Goal: Task Accomplishment & Management: Manage account settings

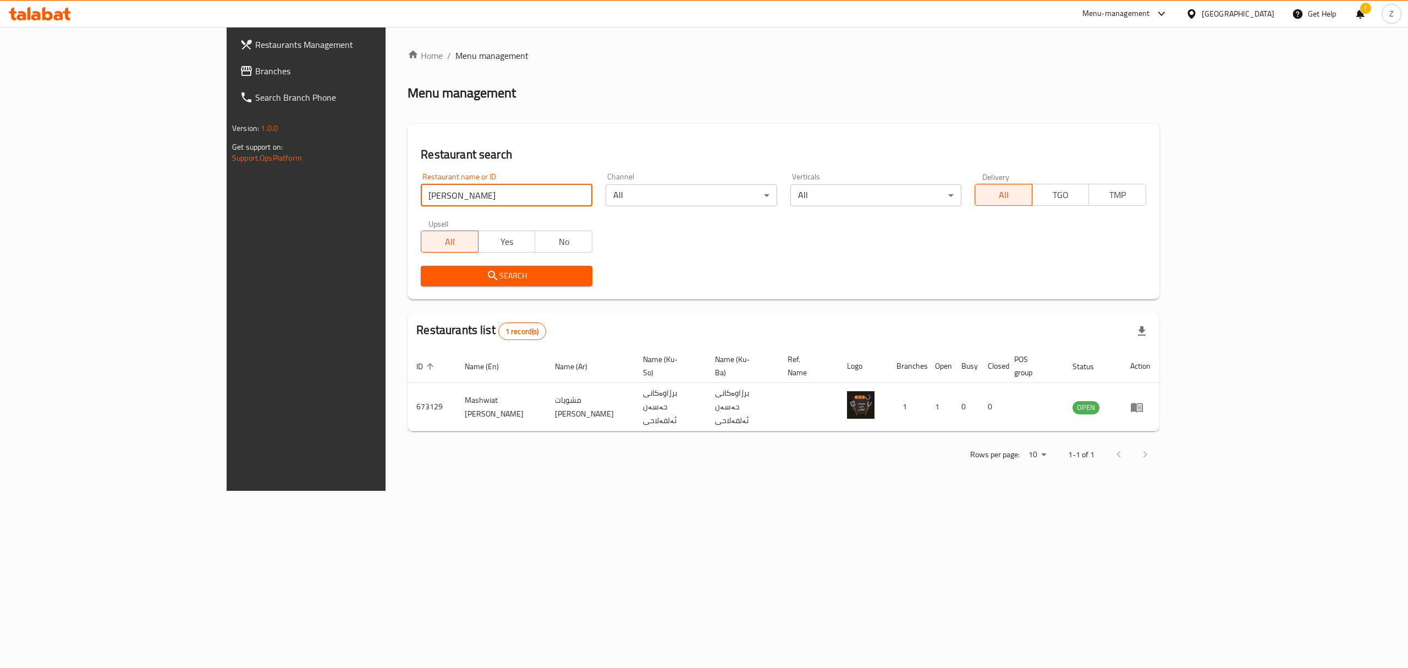
click at [1150, 14] on div "Menu-management" at bounding box center [1117, 13] width 68 height 13
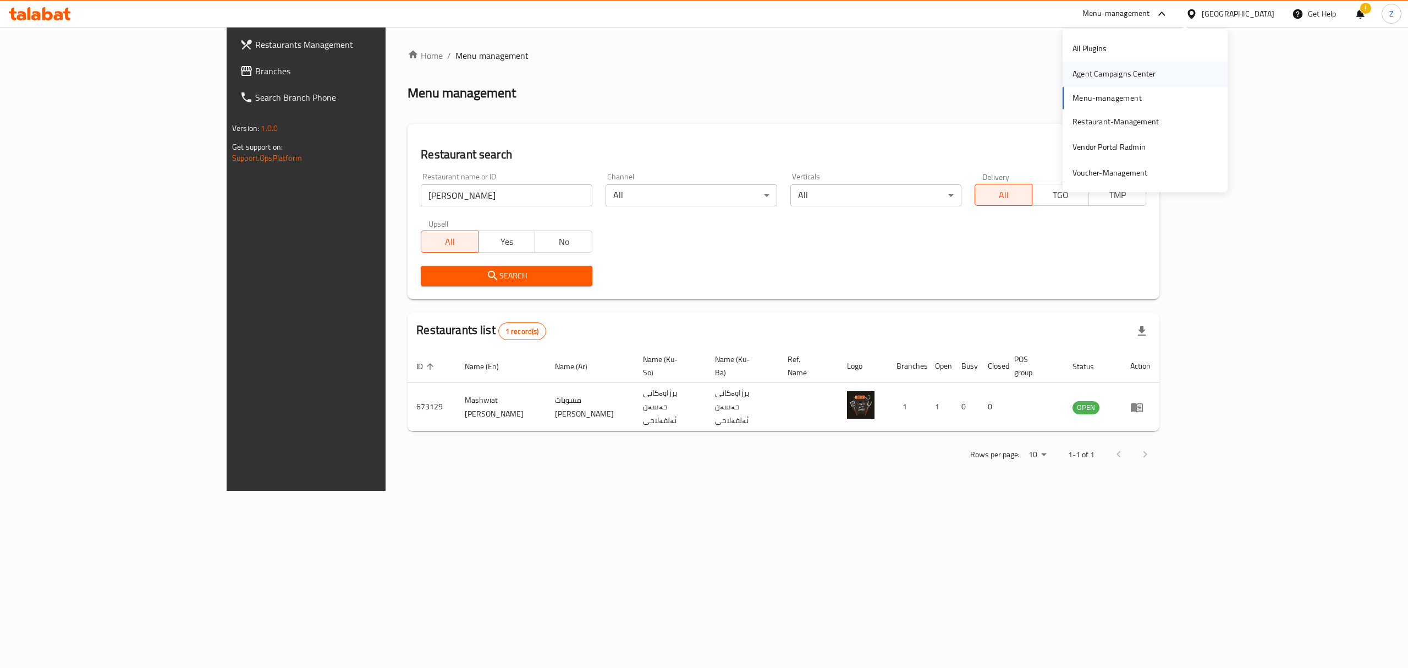
click at [1105, 68] on div "Agent Campaigns Center" at bounding box center [1114, 74] width 83 height 12
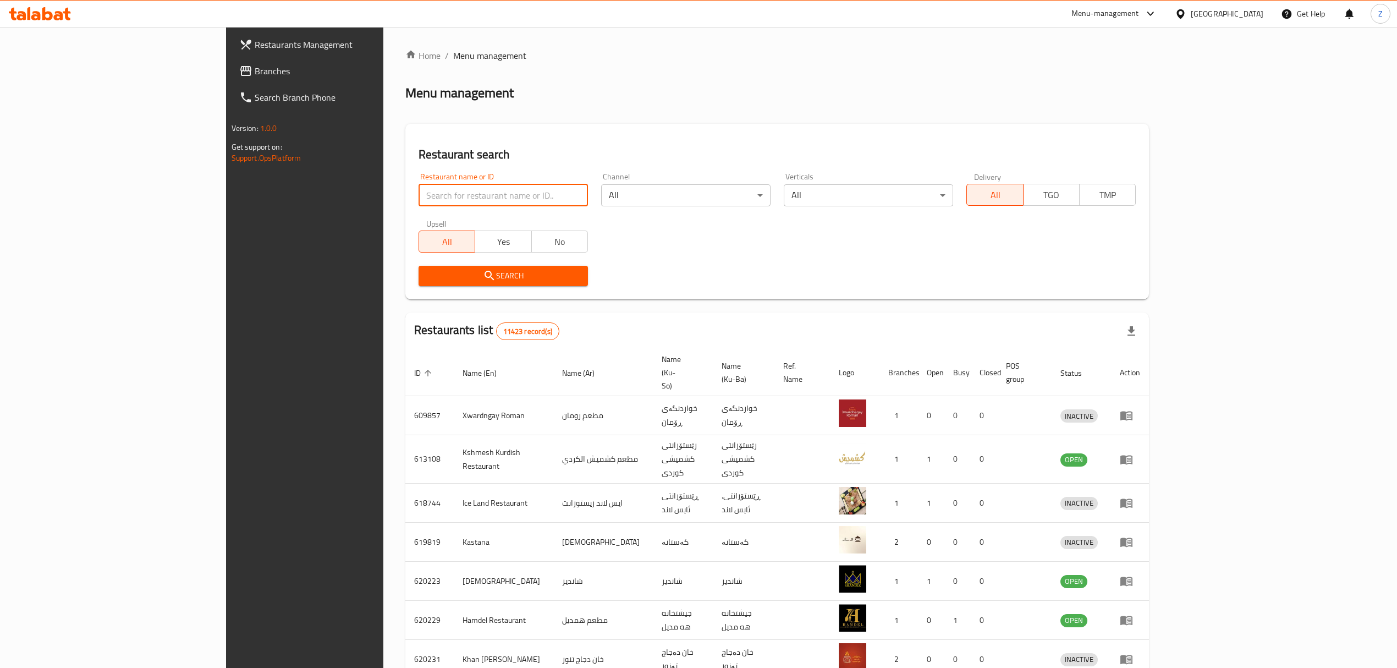
click at [419, 194] on input "search" at bounding box center [503, 195] width 169 height 22
type input "ش"
type input "alawi abu"
click button "Search" at bounding box center [503, 276] width 169 height 20
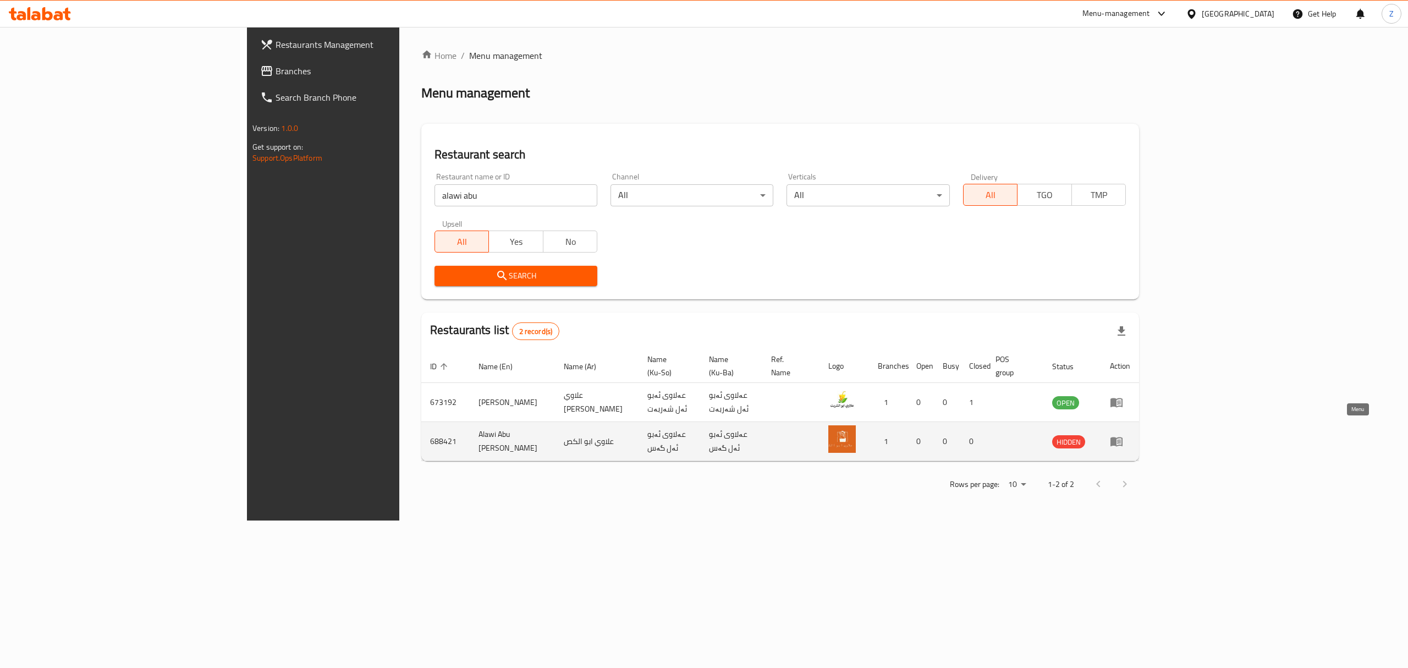
click at [1123, 437] on icon "enhanced table" at bounding box center [1117, 441] width 12 height 9
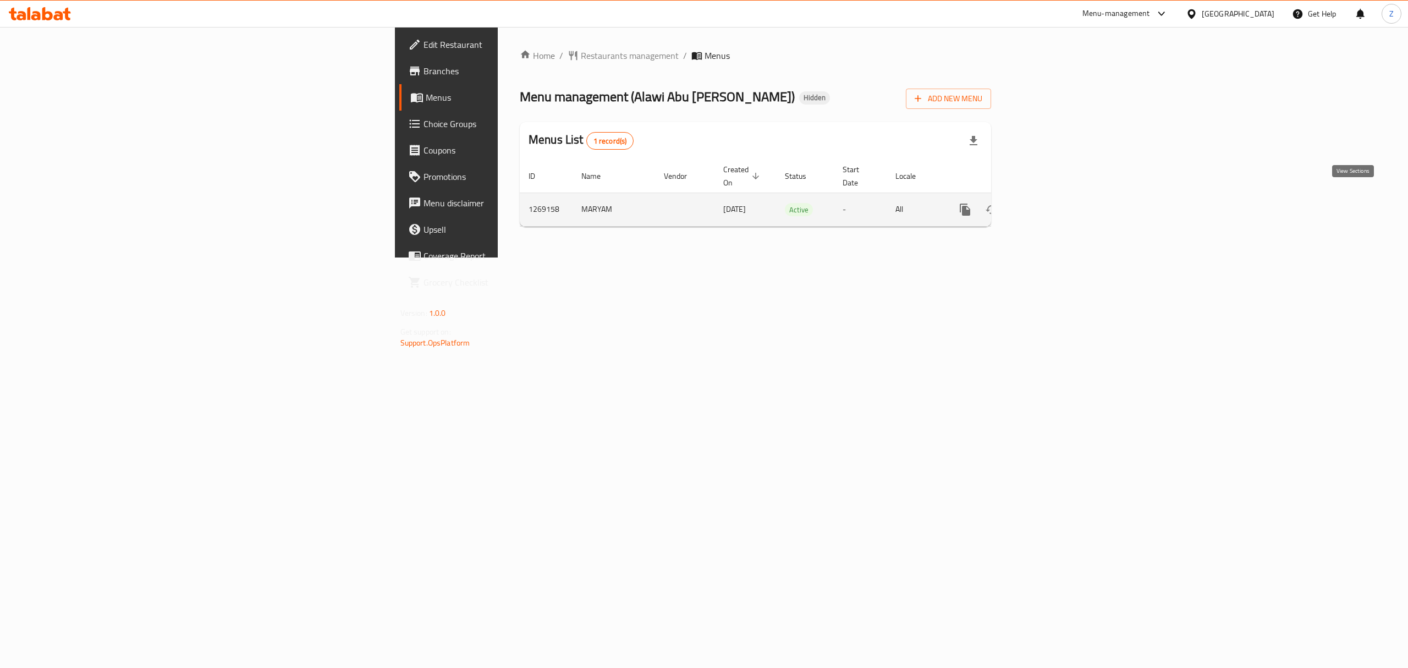
click at [1058, 198] on link "enhanced table" at bounding box center [1044, 209] width 26 height 26
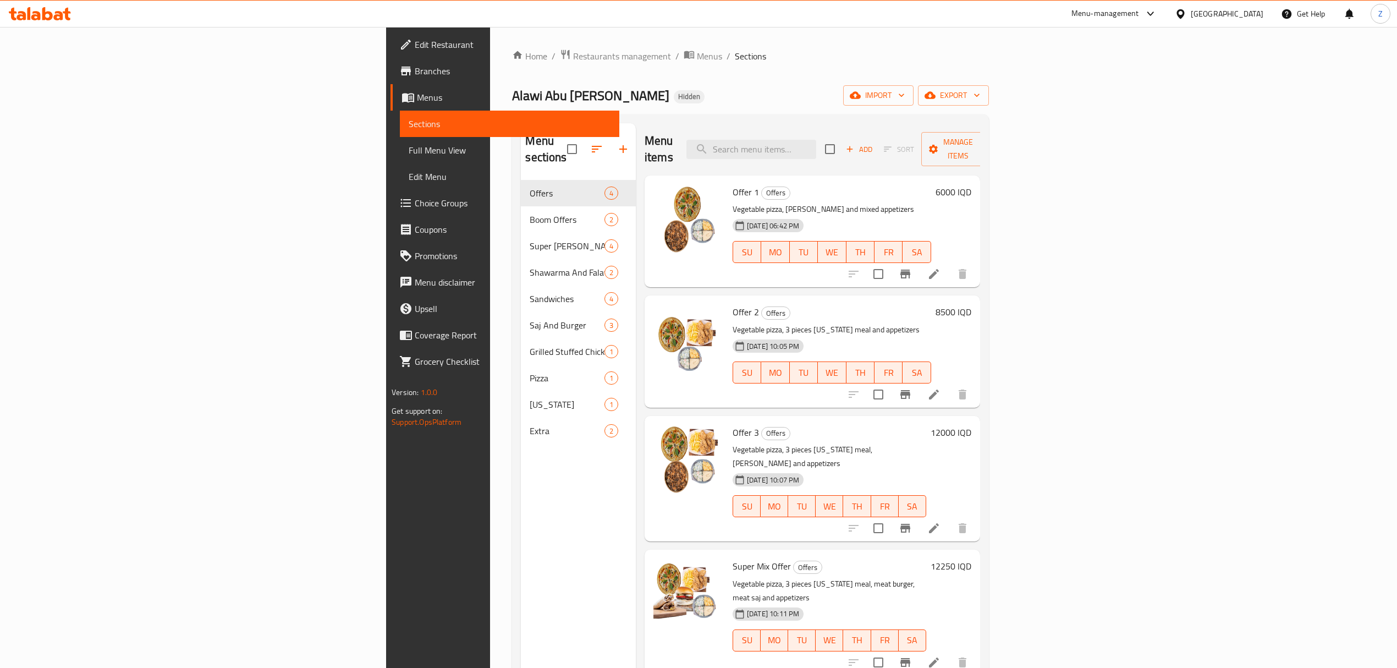
click at [415, 69] on span "Branches" at bounding box center [513, 70] width 196 height 13
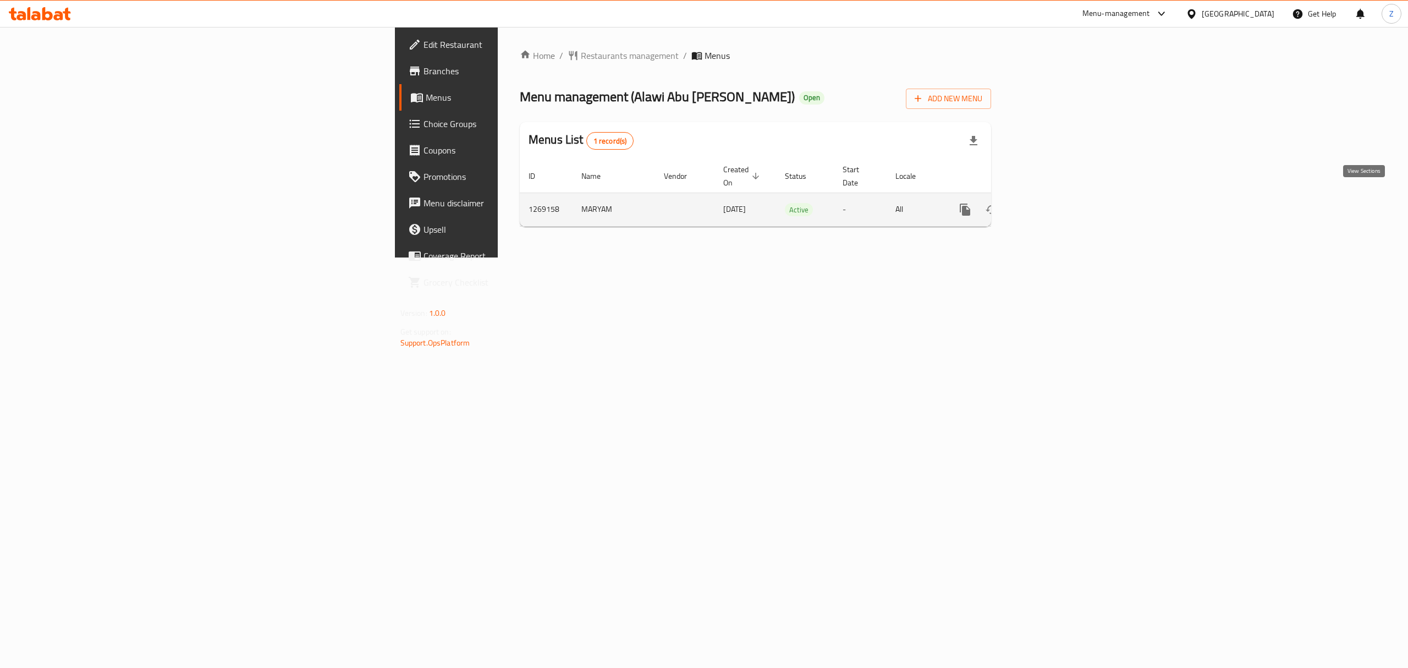
click at [1058, 198] on link "enhanced table" at bounding box center [1044, 209] width 26 height 26
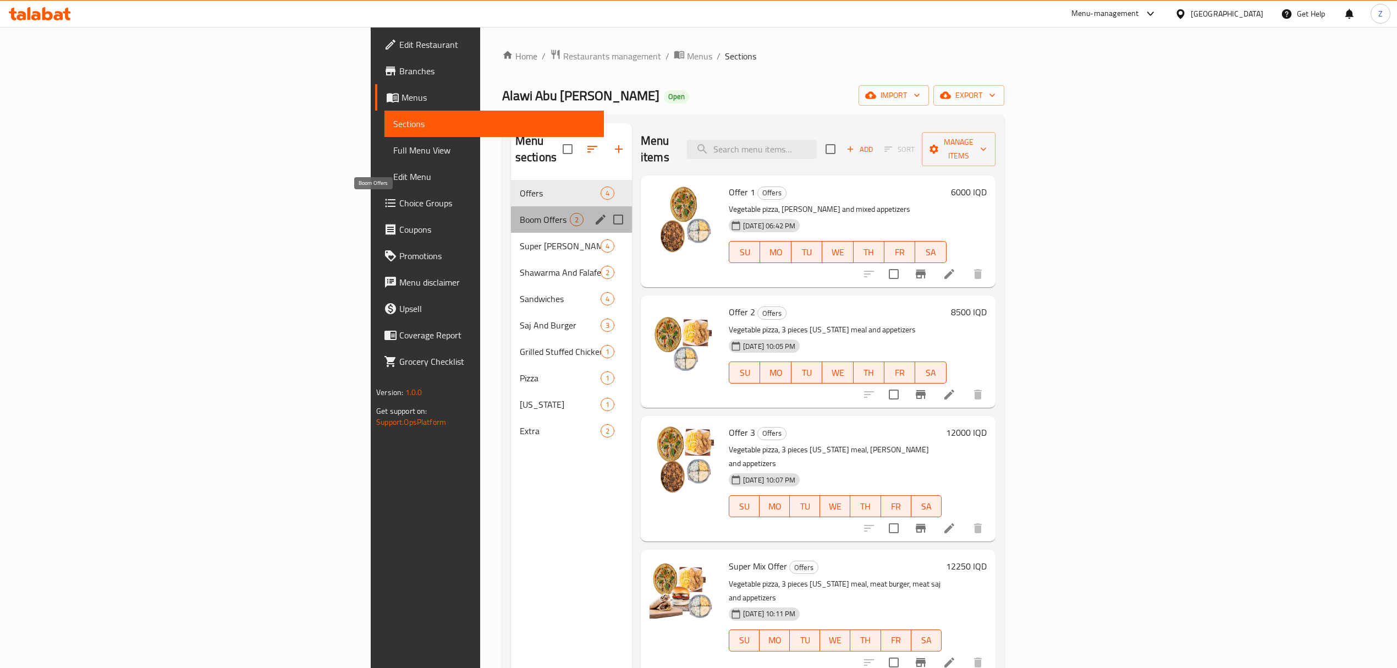
click at [520, 213] on span "Boom Offers" at bounding box center [545, 219] width 50 height 13
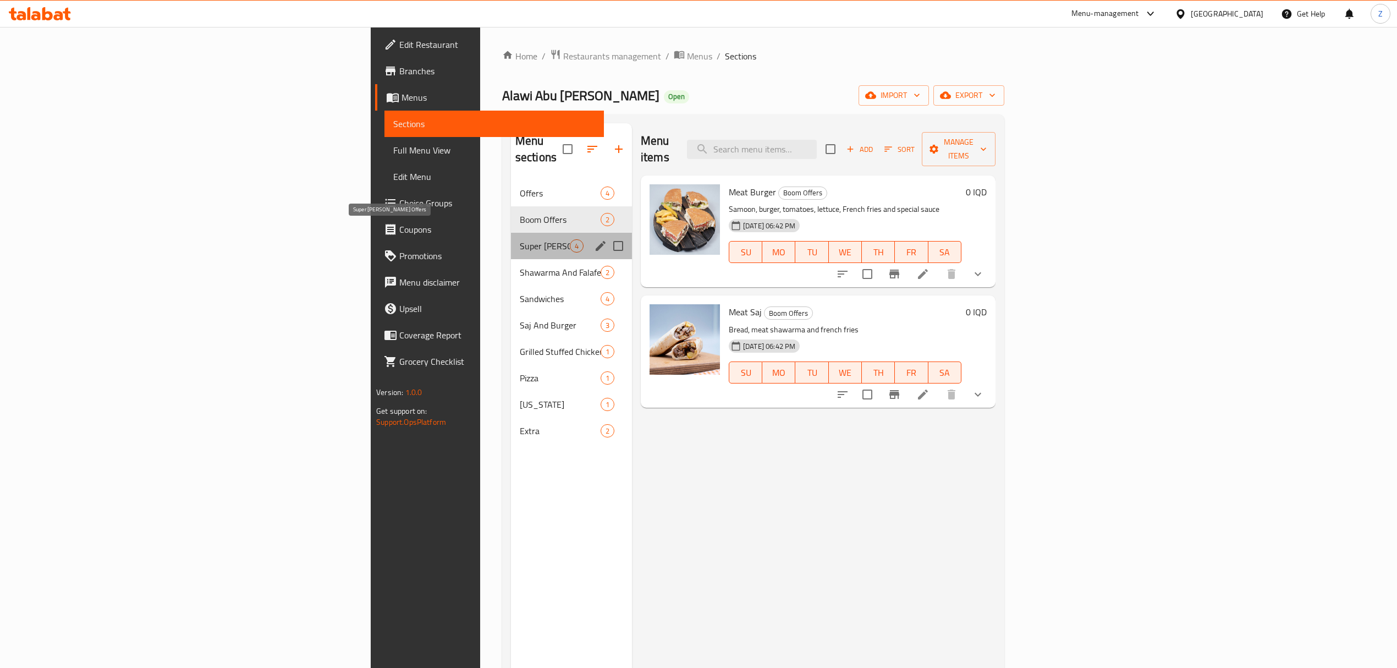
click at [520, 239] on span "Super [PERSON_NAME] Offers" at bounding box center [545, 245] width 50 height 13
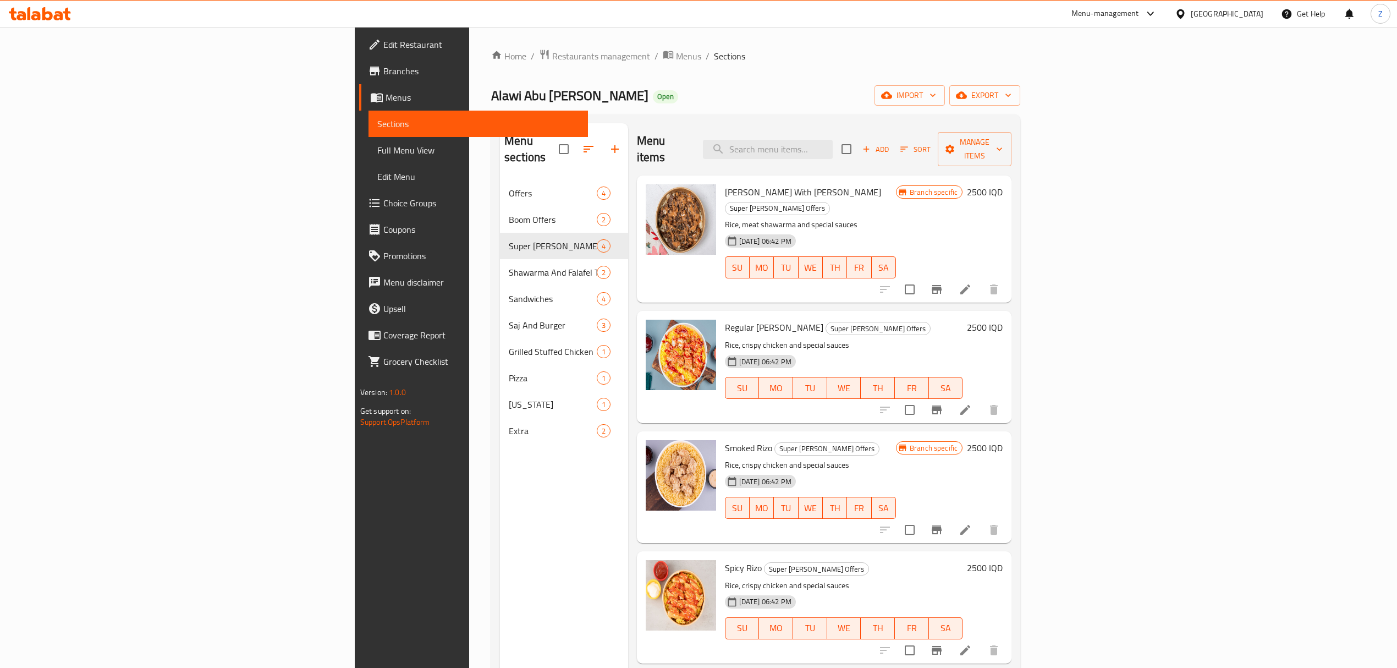
scroll to position [155, 0]
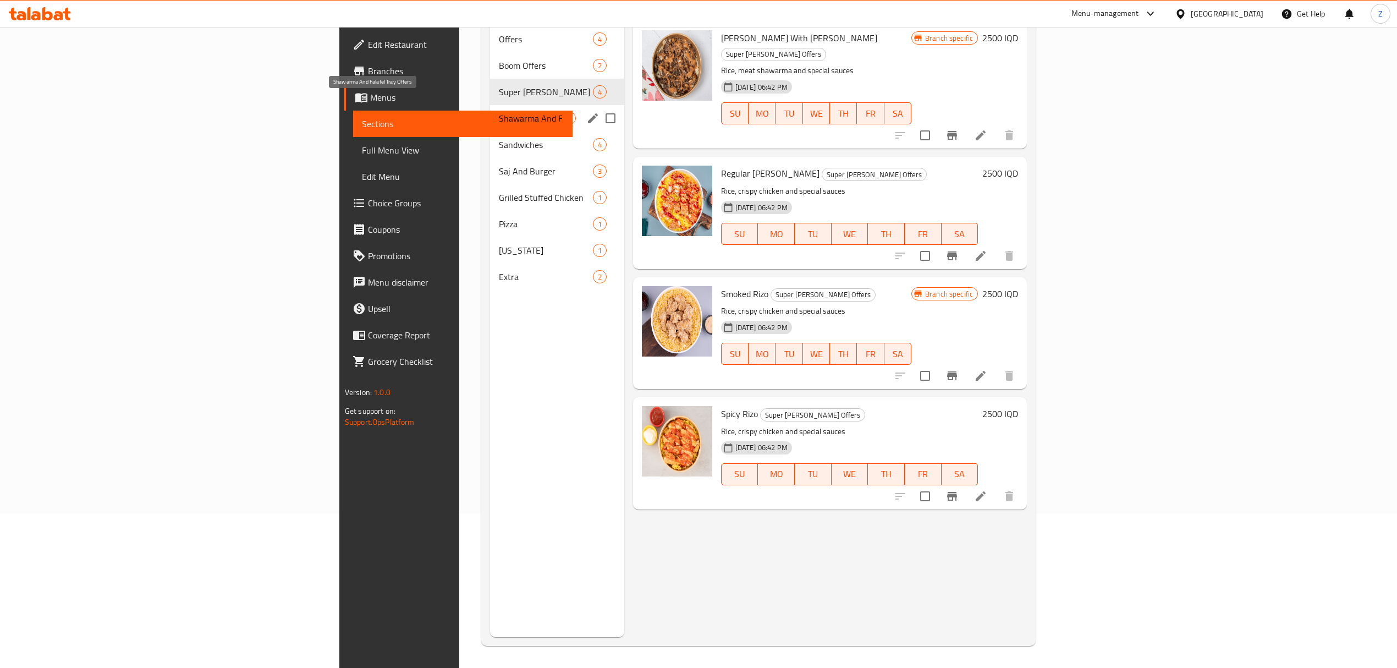
click at [499, 112] on span "Shawarma And Falafel Tray Offers" at bounding box center [530, 118] width 63 height 13
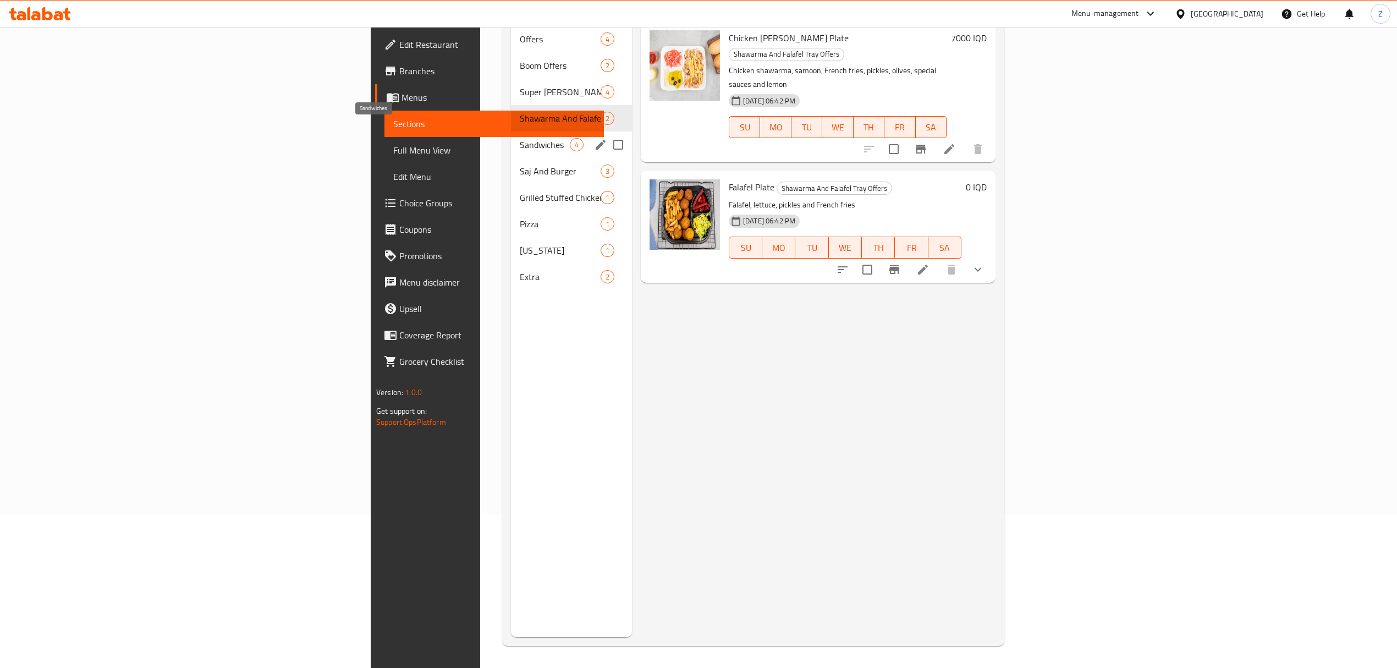
click at [520, 138] on span "Sandwiches" at bounding box center [545, 144] width 50 height 13
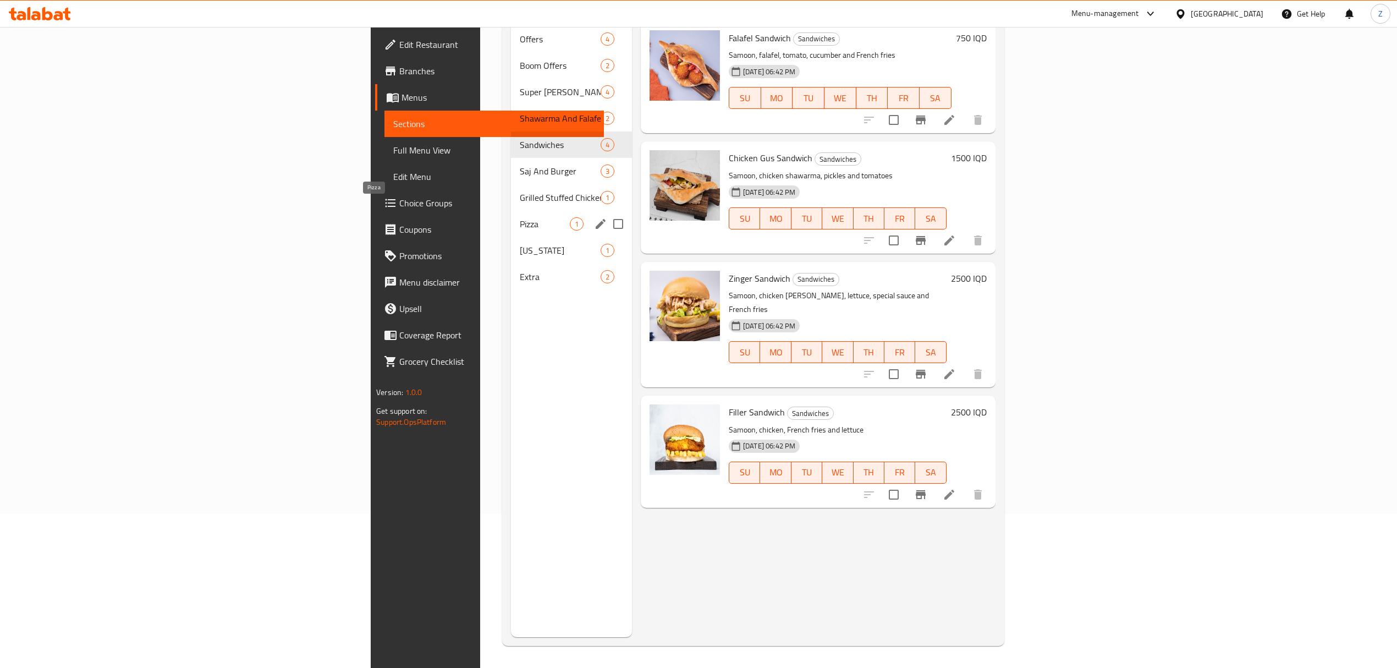
click at [520, 217] on span "Pizza" at bounding box center [545, 223] width 50 height 13
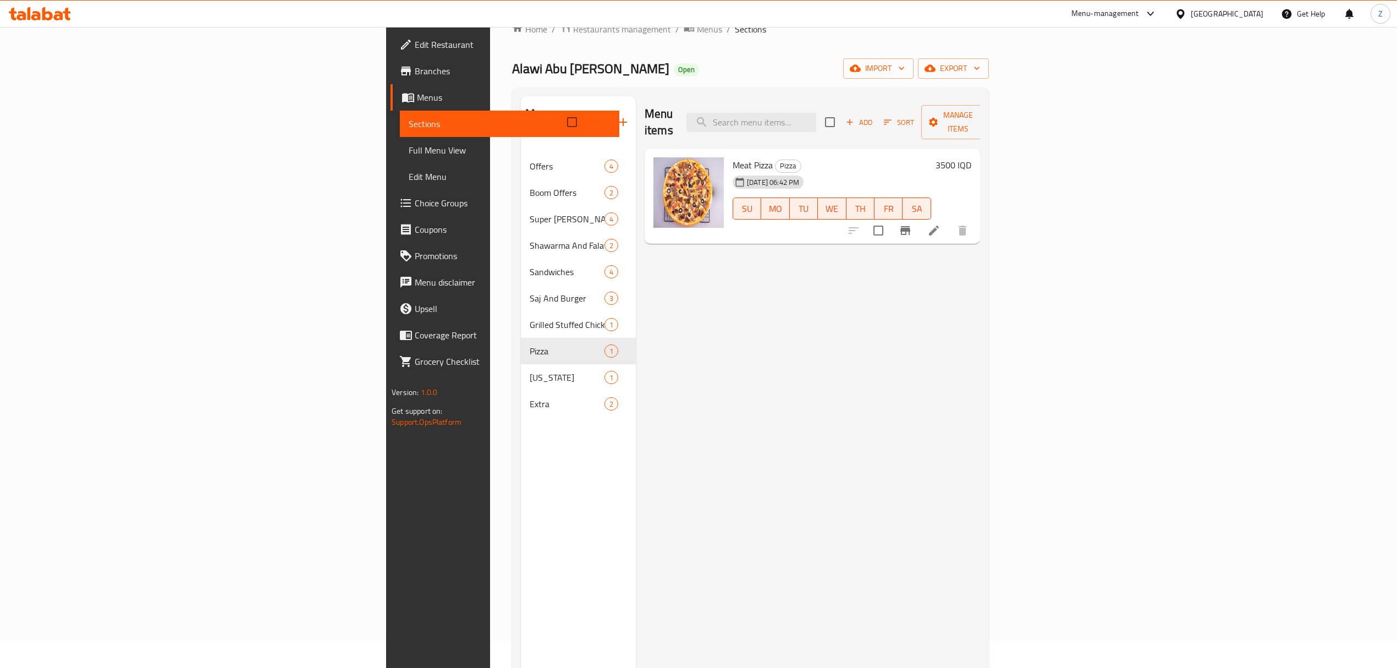
scroll to position [26, 0]
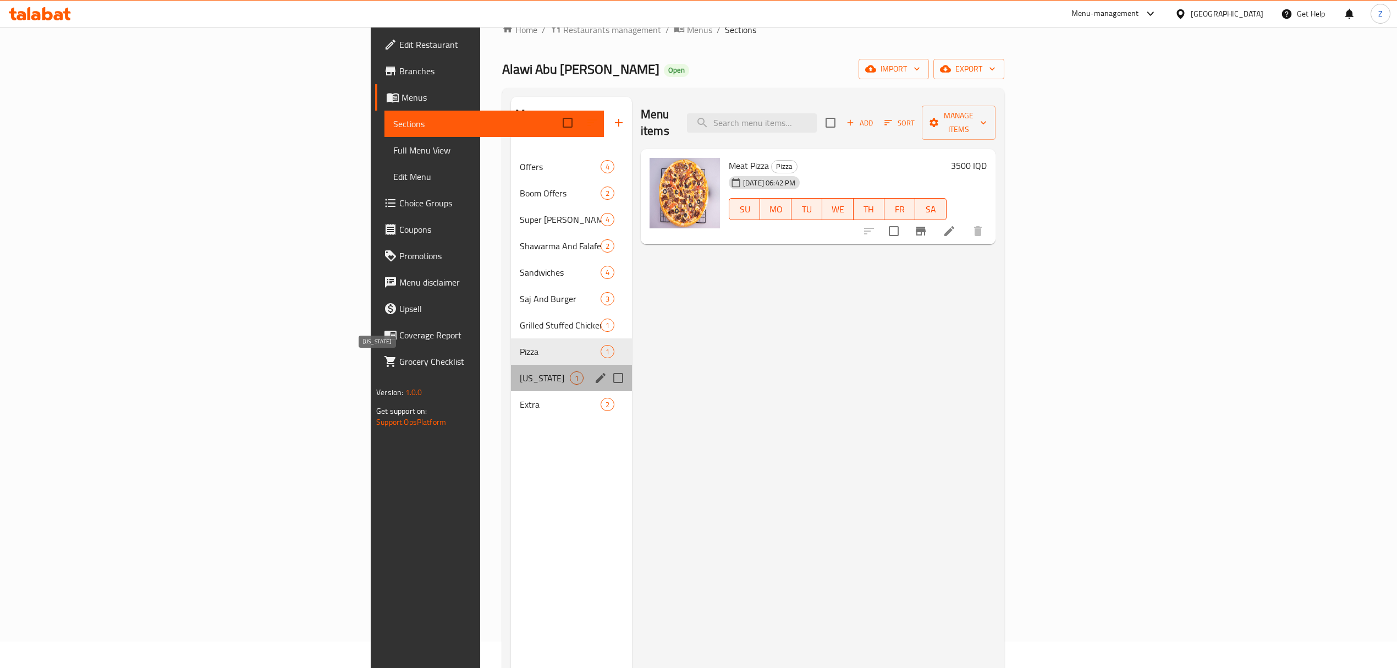
click at [520, 371] on span "[US_STATE]" at bounding box center [545, 377] width 50 height 13
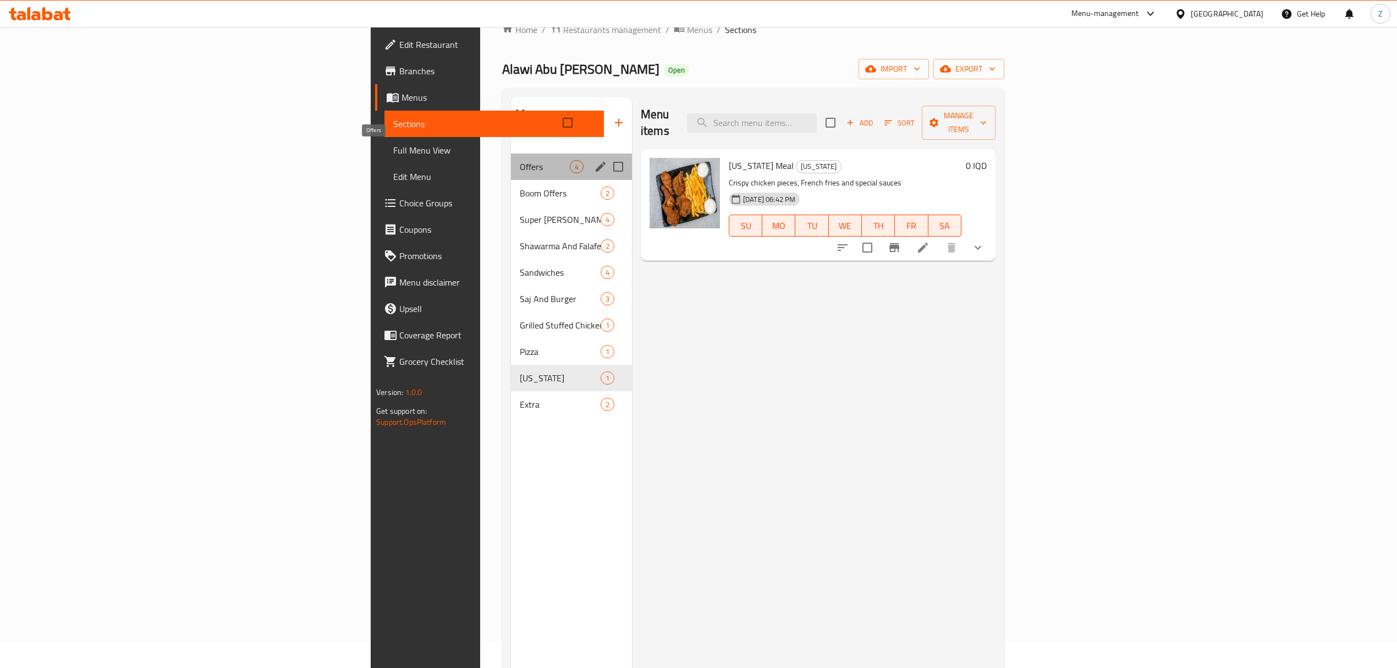
click at [520, 160] on span "Offers" at bounding box center [545, 166] width 50 height 13
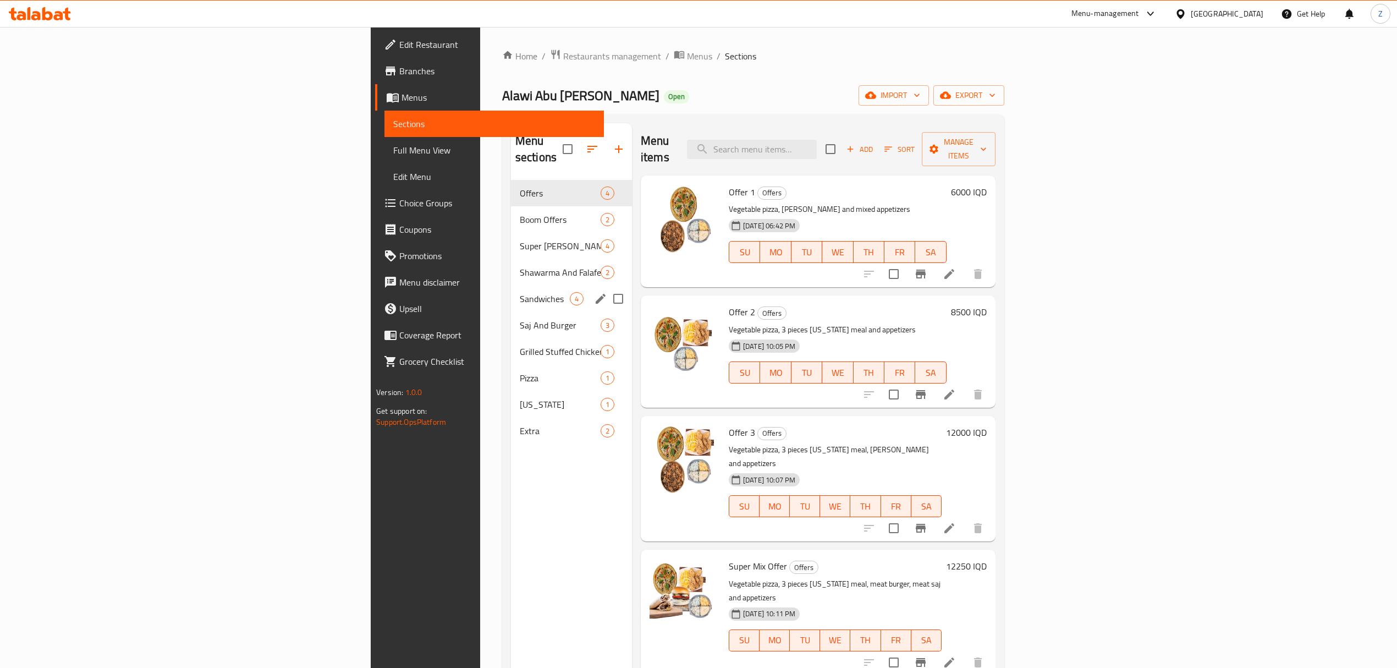
scroll to position [1, 0]
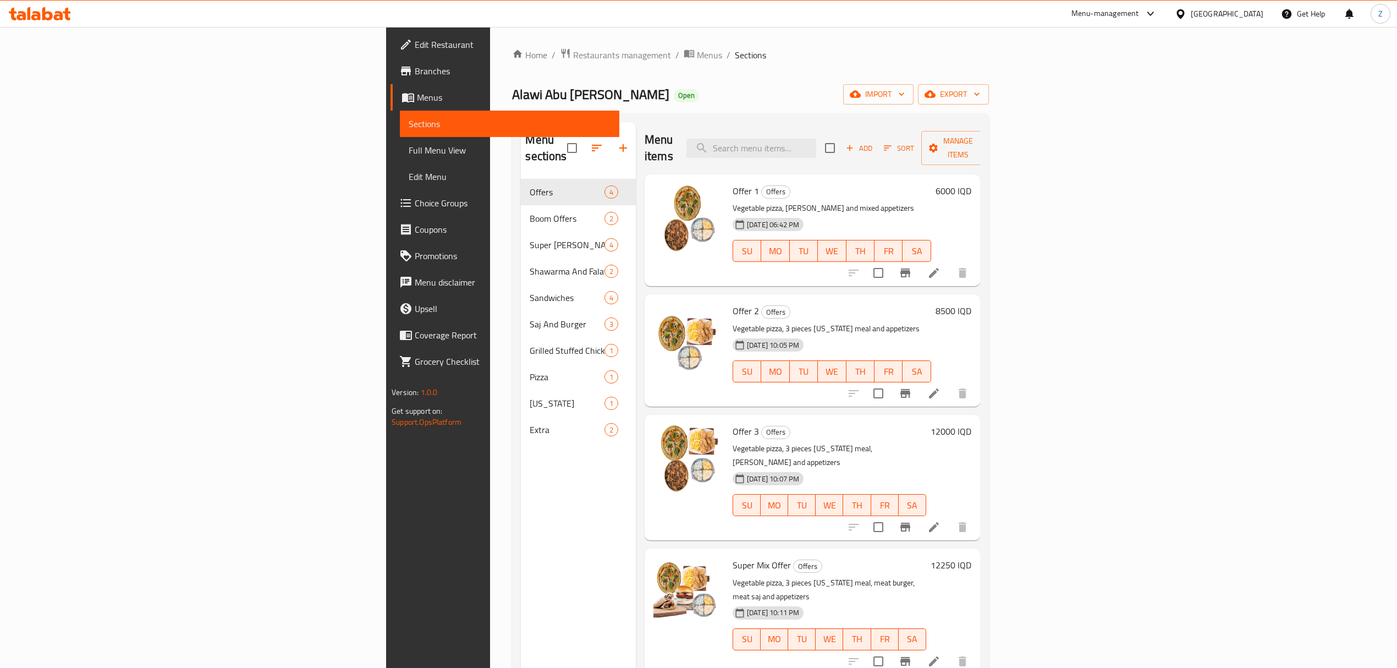
click at [415, 74] on span "Branches" at bounding box center [513, 70] width 196 height 13
